Goal: Task Accomplishment & Management: Complete application form

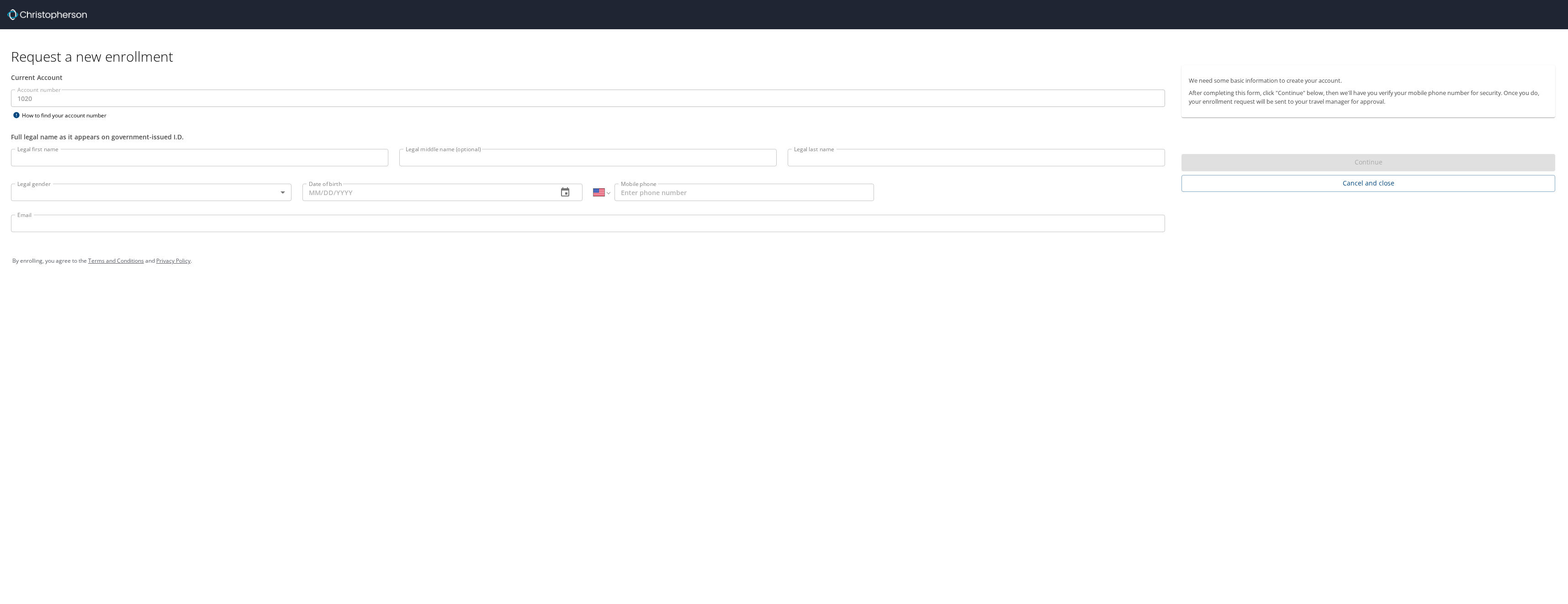
select select "US"
click at [56, 159] on input "Legal first name" at bounding box center [200, 158] width 377 height 18
type input "[PERSON_NAME]"
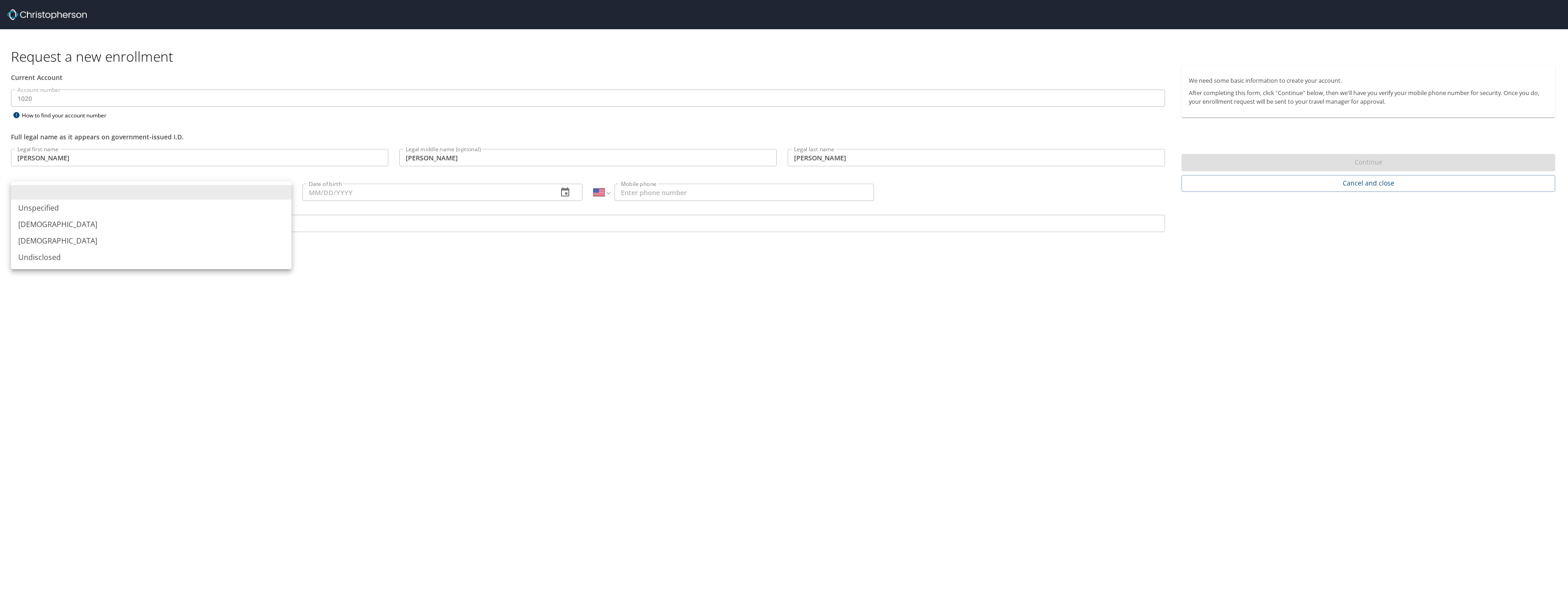
click at [277, 189] on body "Request a new enrollment Current Account Account number 1020 Account number How…" at bounding box center [784, 302] width 1568 height 604
click at [220, 226] on li "[DEMOGRAPHIC_DATA]" at bounding box center [151, 224] width 281 height 16
type input "[DEMOGRAPHIC_DATA]"
click at [500, 197] on input "Date of birth" at bounding box center [427, 192] width 248 height 18
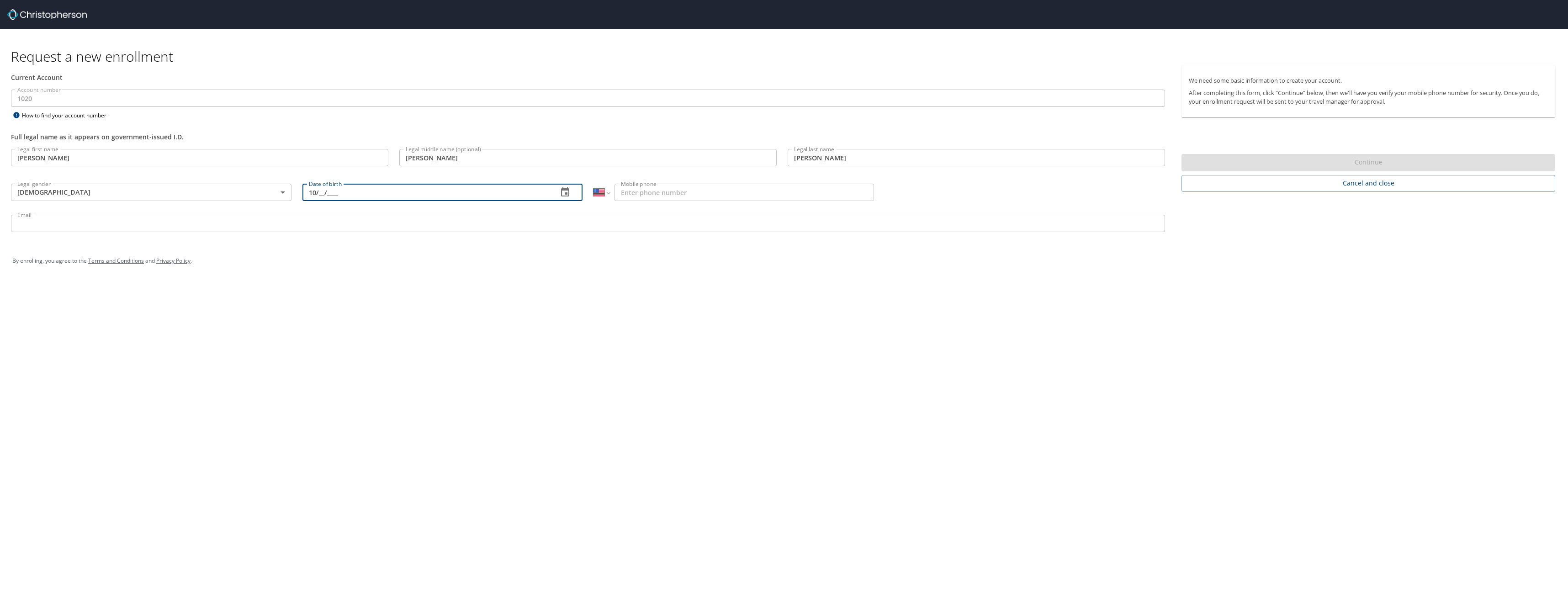
type input "1_/__/____"
type input "7_/__/____"
type input "[DATE]"
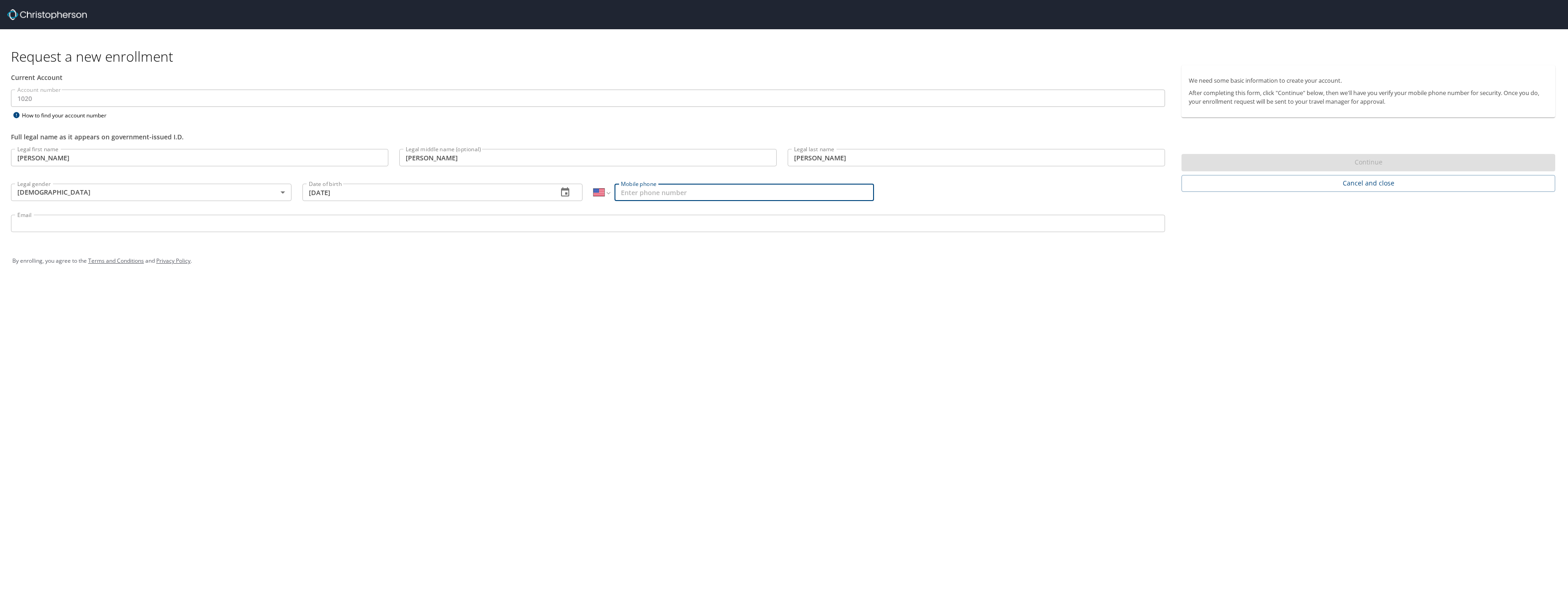
click at [697, 191] on input "Mobile phone" at bounding box center [744, 192] width 259 height 18
type input "[PHONE_NUMBER]"
type input "[EMAIL_ADDRESS][DOMAIN_NAME]"
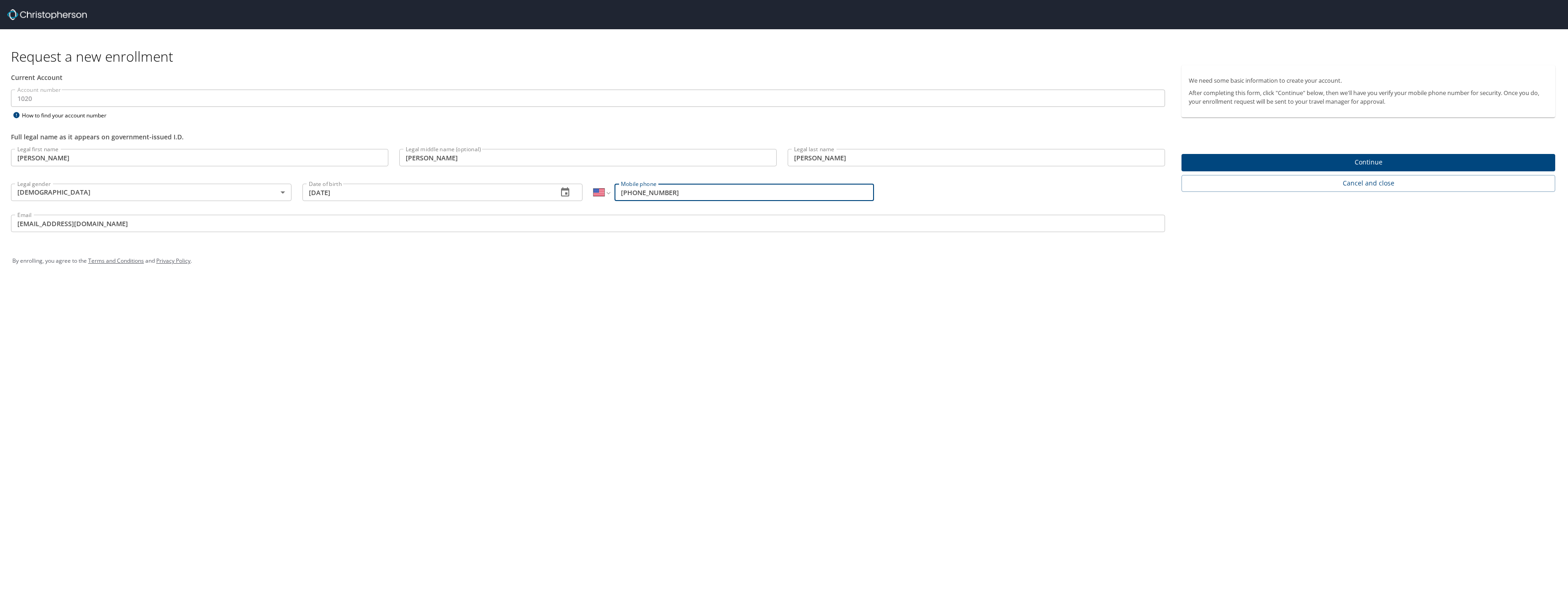
click at [1293, 166] on span "Continue" at bounding box center [1368, 162] width 359 height 12
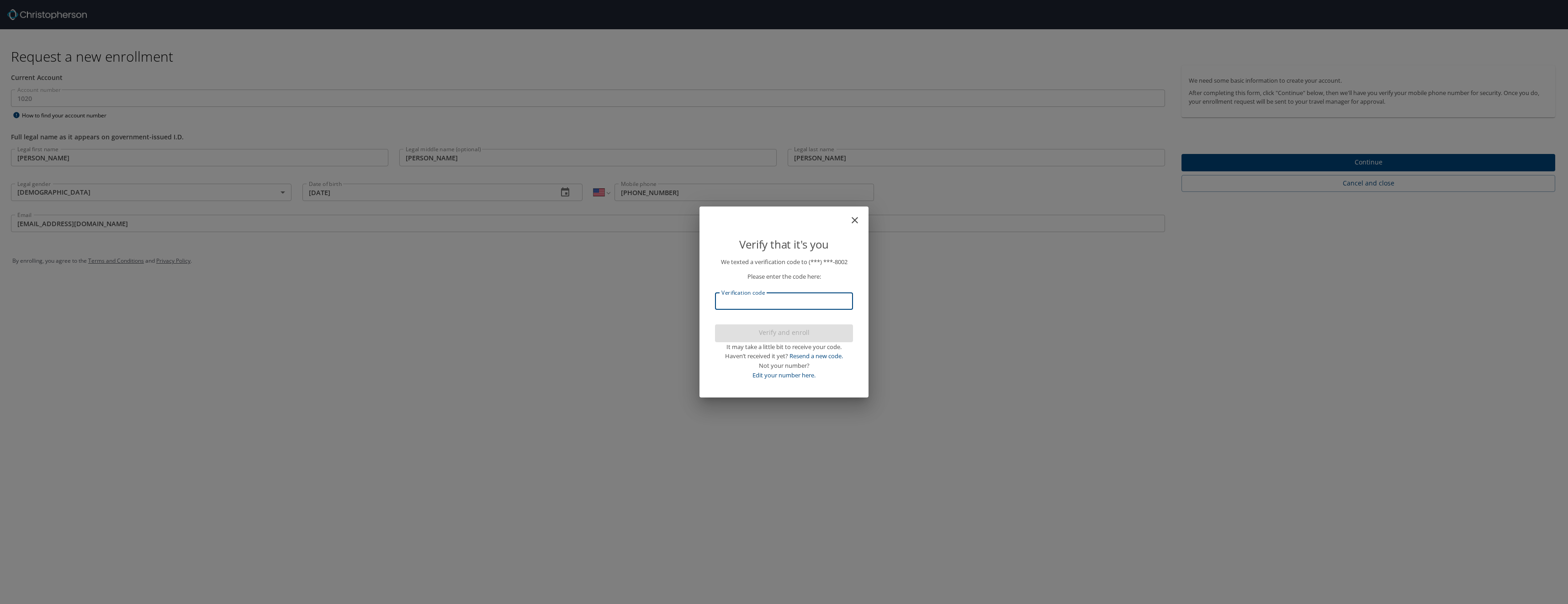
click at [768, 301] on input "Verification code" at bounding box center [784, 301] width 138 height 18
type input "544979"
click at [777, 332] on span "Verify and enroll" at bounding box center [784, 332] width 124 height 12
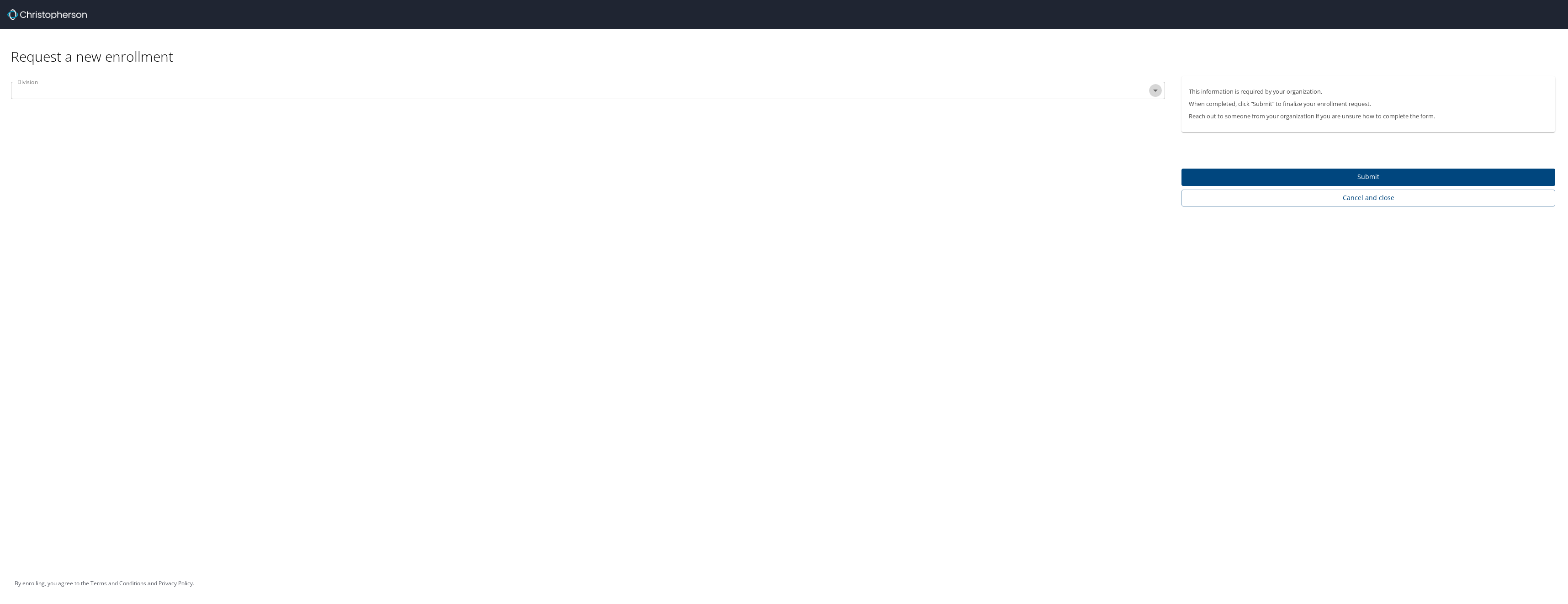
click at [1158, 93] on icon "Open" at bounding box center [1155, 91] width 11 height 11
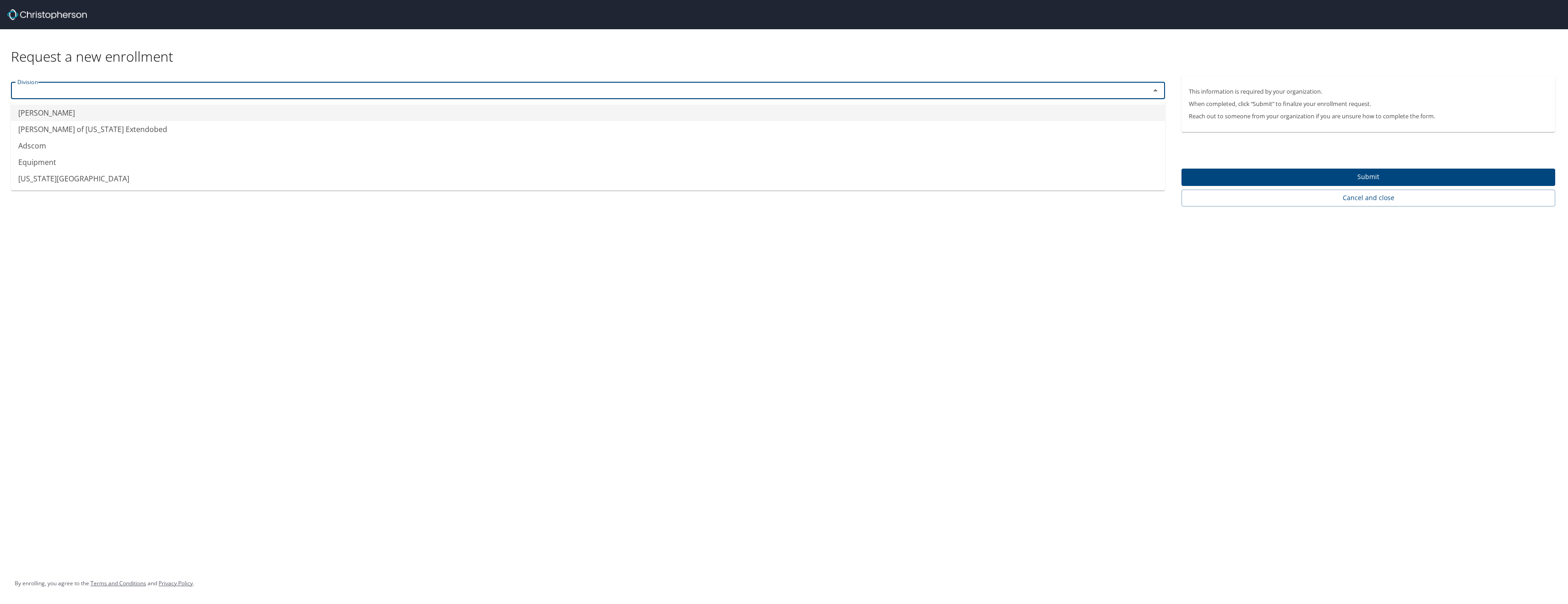
click at [35, 111] on li "[PERSON_NAME]" at bounding box center [588, 113] width 1154 height 16
type input "[PERSON_NAME]"
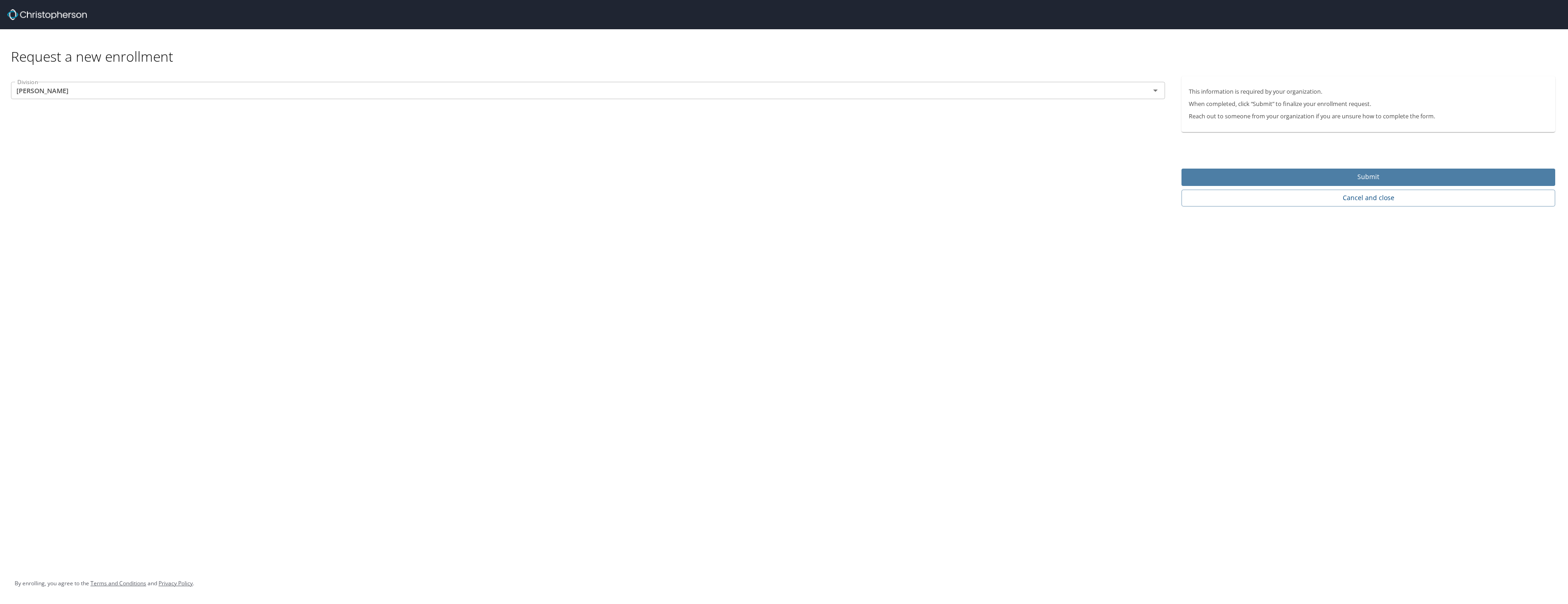
click at [1339, 180] on span "Submit" at bounding box center [1368, 177] width 359 height 12
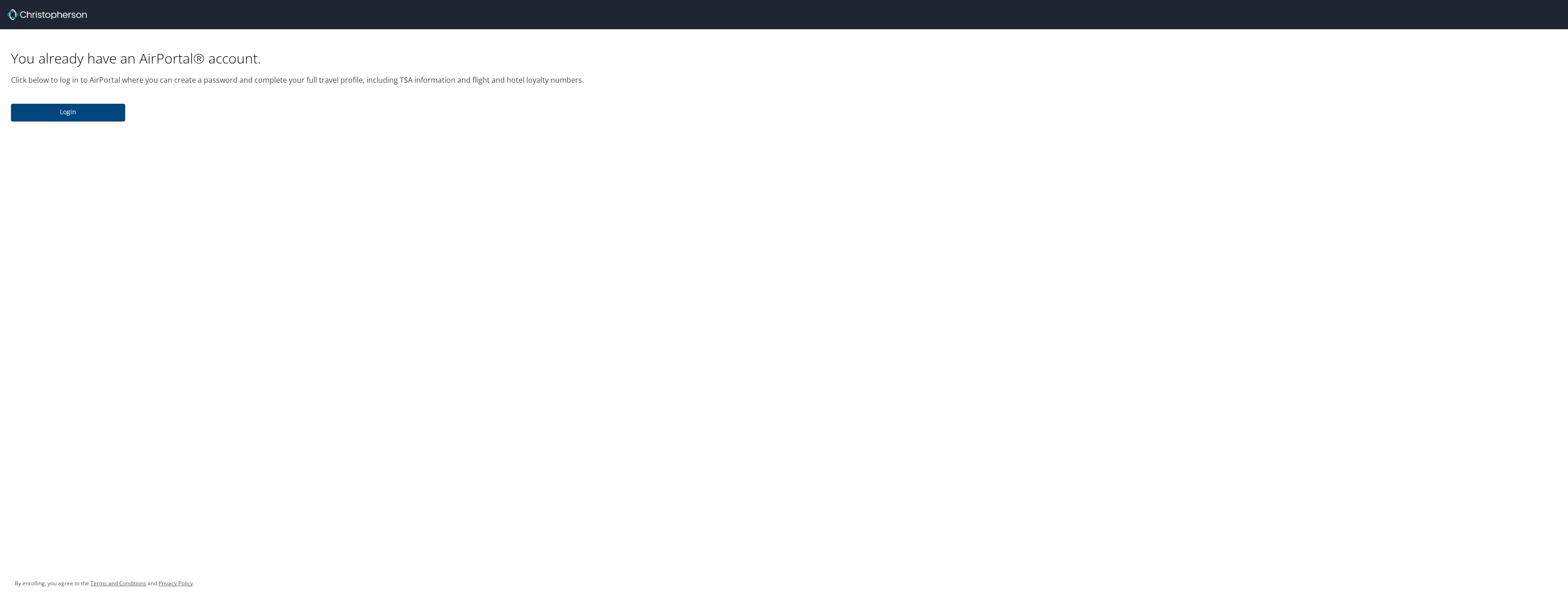
click at [76, 116] on span "Login" at bounding box center [68, 112] width 100 height 12
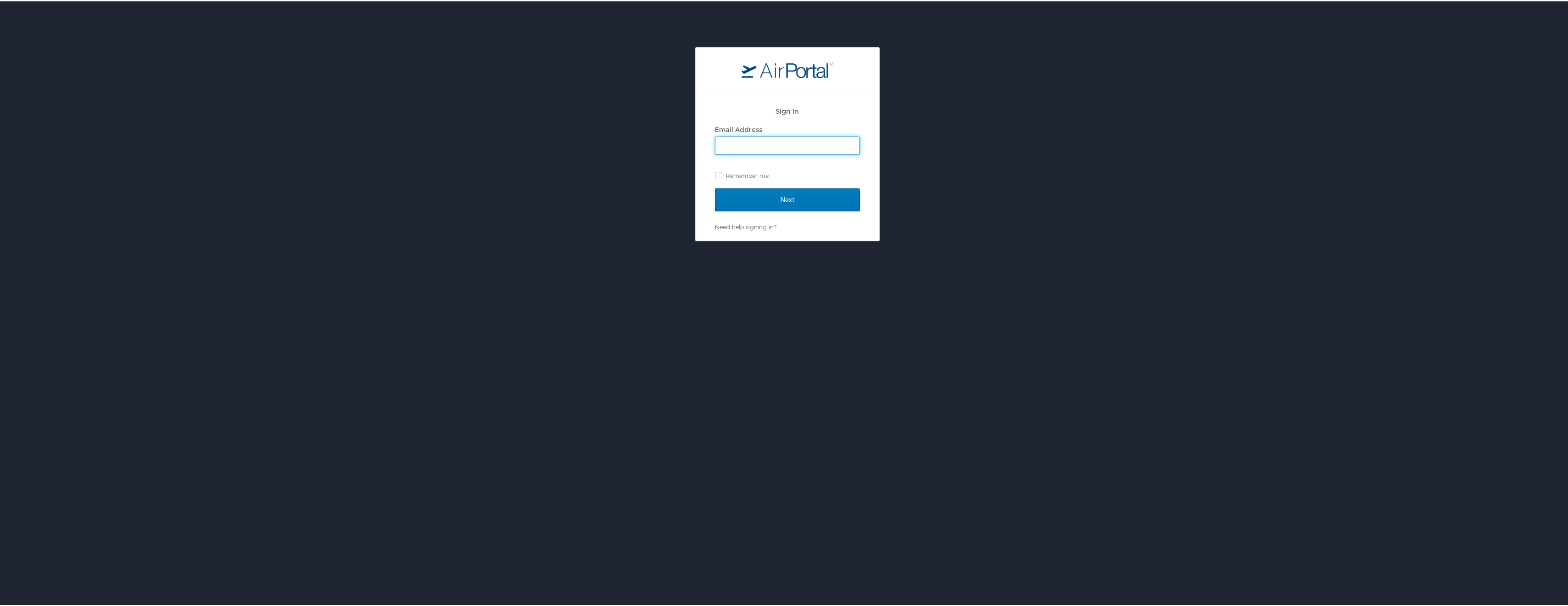
type input "[EMAIL_ADDRESS][DOMAIN_NAME]"
click at [715, 172] on label "Remember me" at bounding box center [787, 174] width 145 height 14
click at [715, 172] on input "Remember me" at bounding box center [718, 173] width 6 height 6
checkbox input "true"
click at [758, 200] on input "Next" at bounding box center [787, 199] width 145 height 23
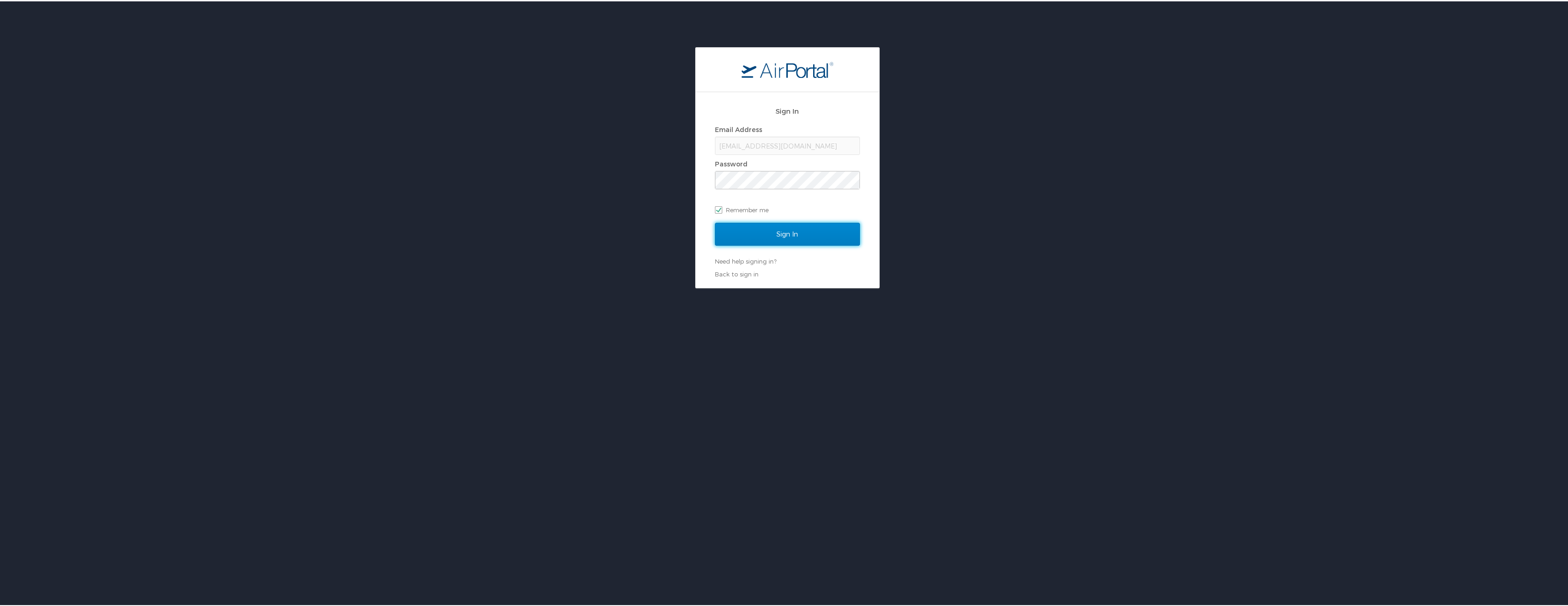
click at [782, 226] on input "Sign In" at bounding box center [787, 233] width 145 height 23
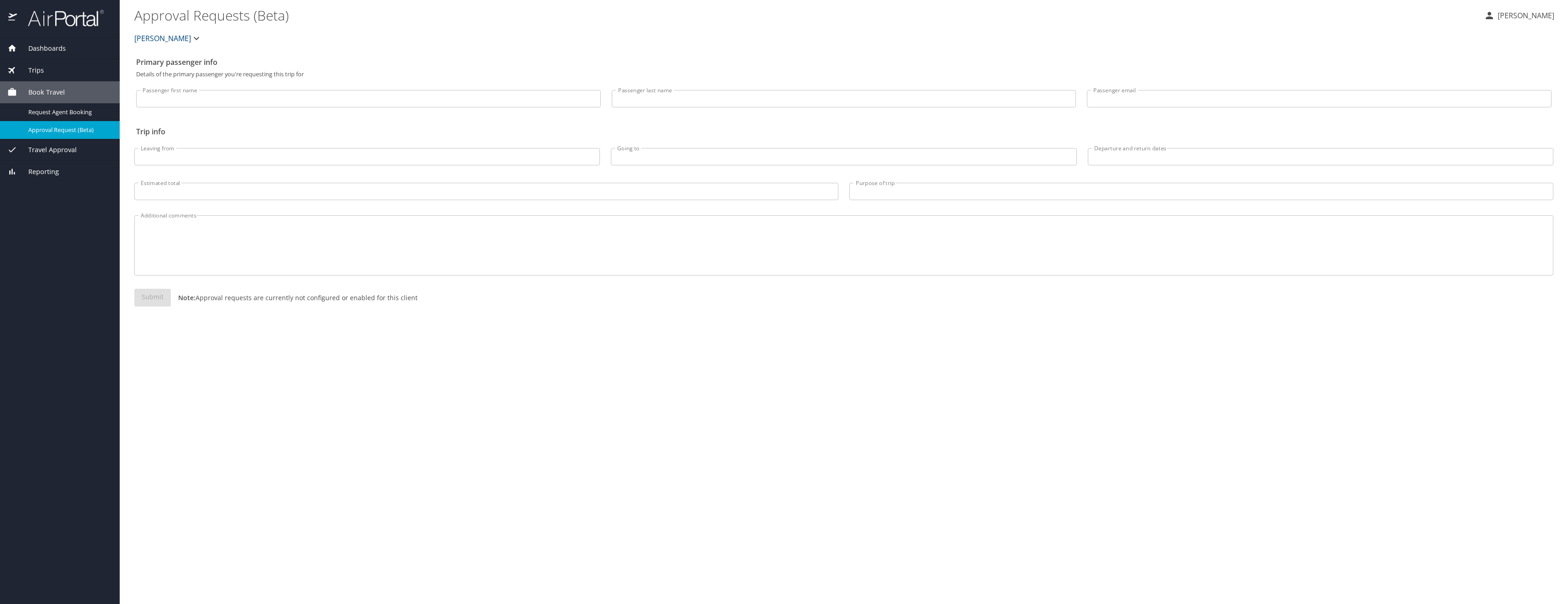
click at [194, 100] on input "Passenger first name" at bounding box center [368, 99] width 464 height 18
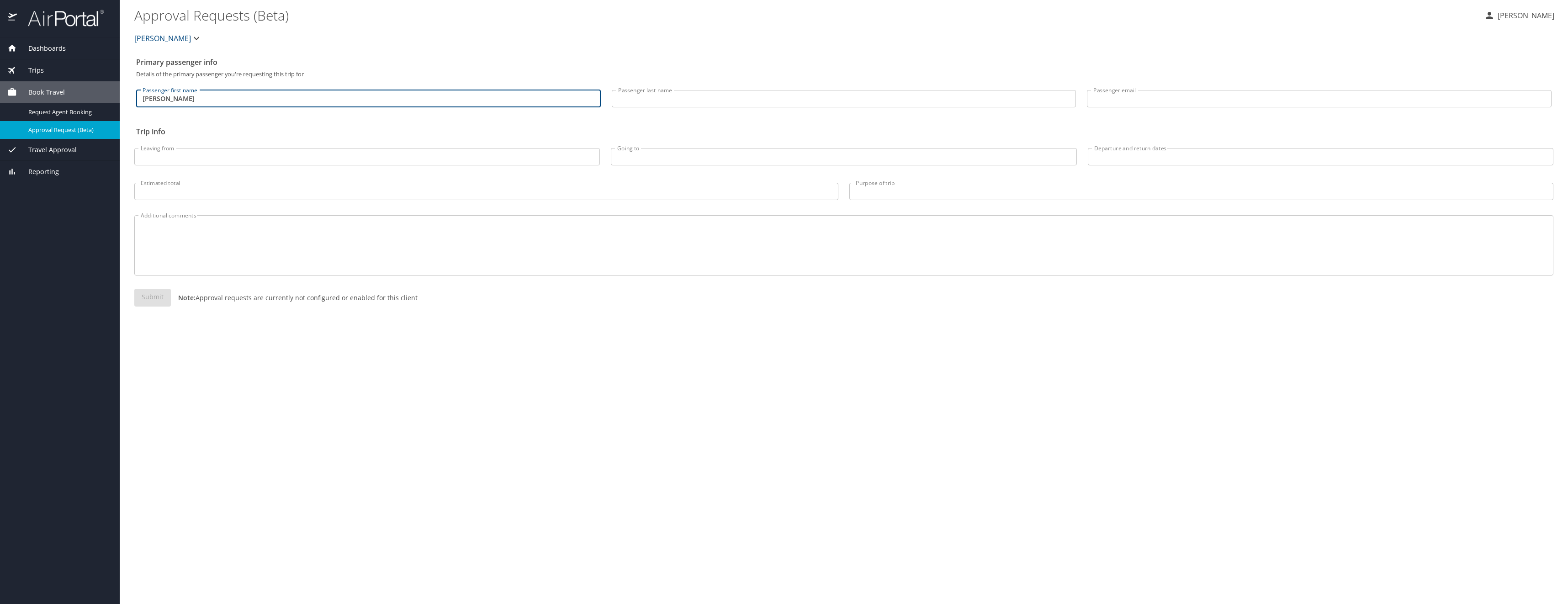
type input "[PERSON_NAME]"
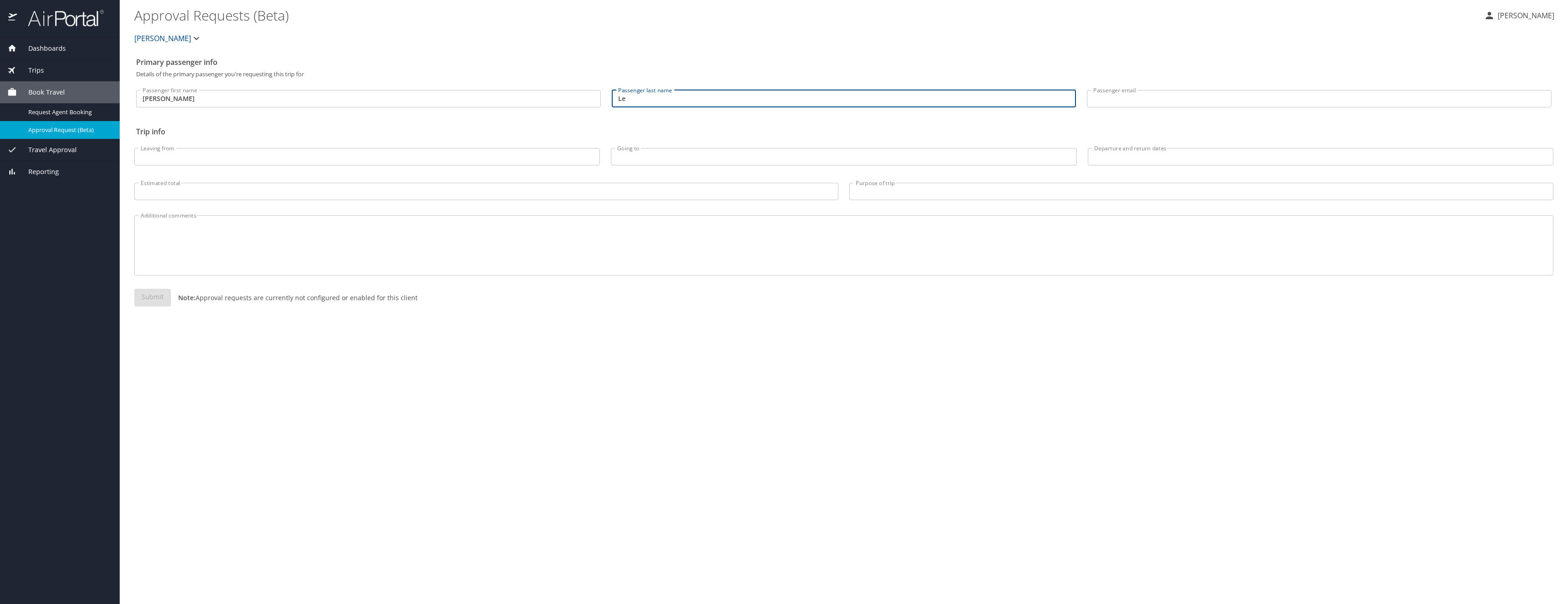
type input "L"
type input "BROOKS"
type input "[EMAIL_ADDRESS][DOMAIN_NAME]"
click at [198, 156] on input "Leaving from" at bounding box center [367, 156] width 466 height 18
